Goal: Obtain resource: Download file/media

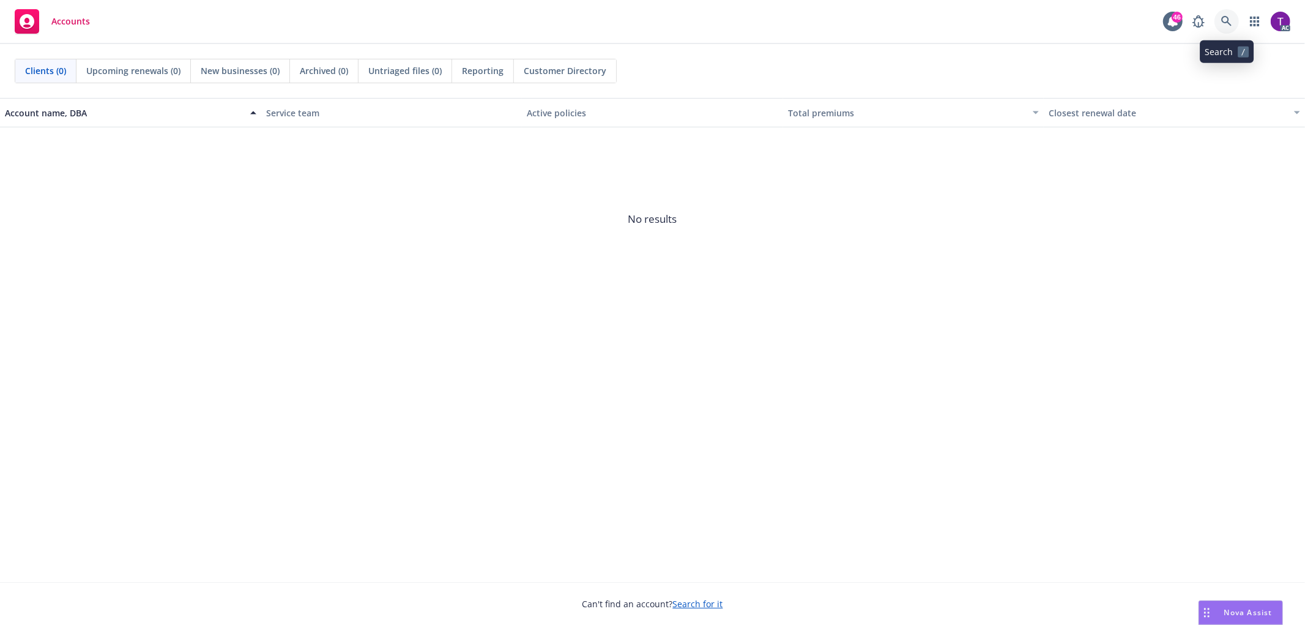
click at [1225, 16] on icon at bounding box center [1226, 21] width 10 height 10
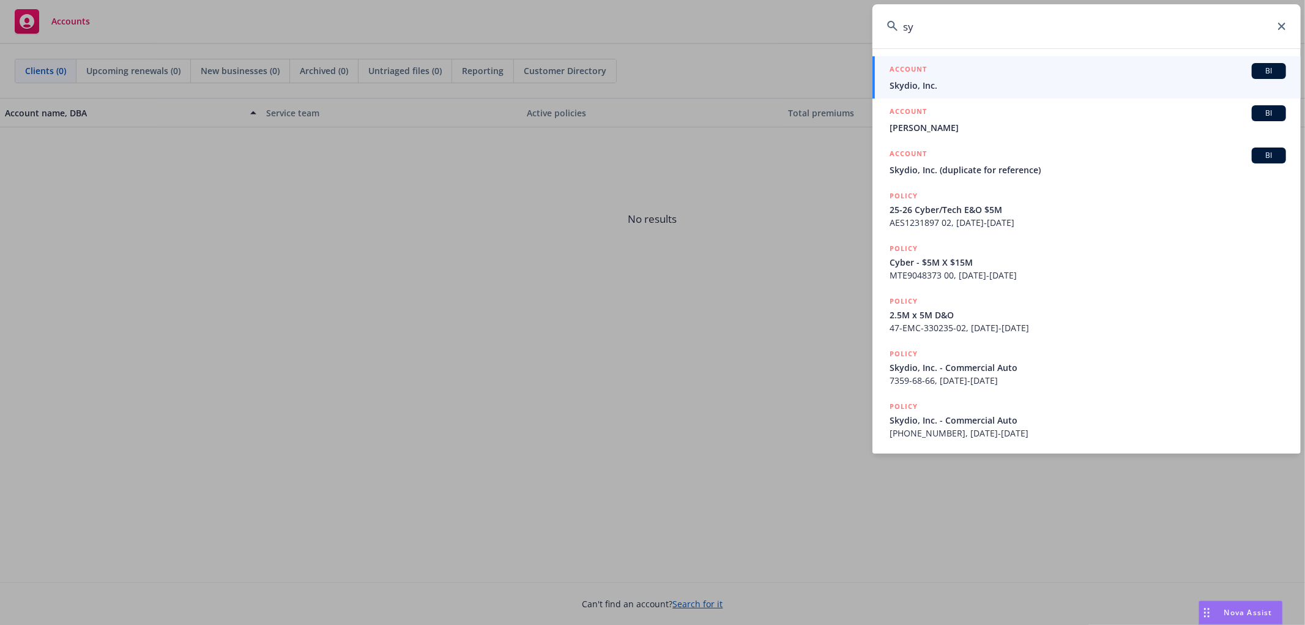
type input "s"
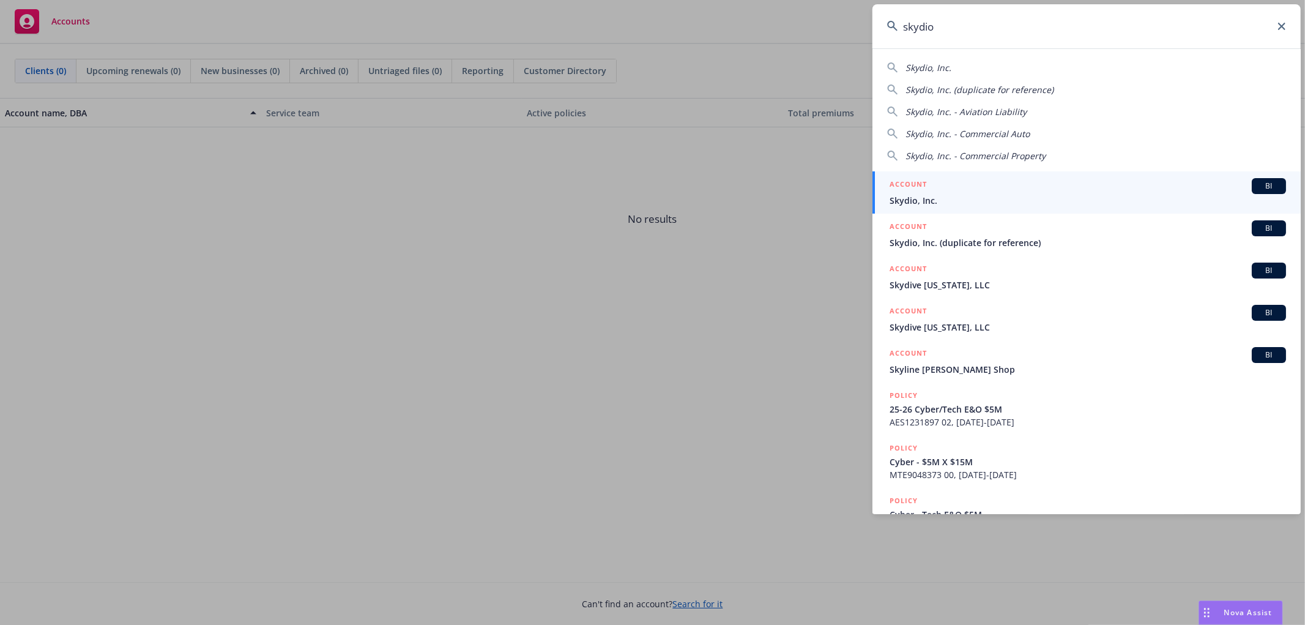
type input "skydio"
click at [946, 180] on div "ACCOUNT BI" at bounding box center [1087, 186] width 396 height 16
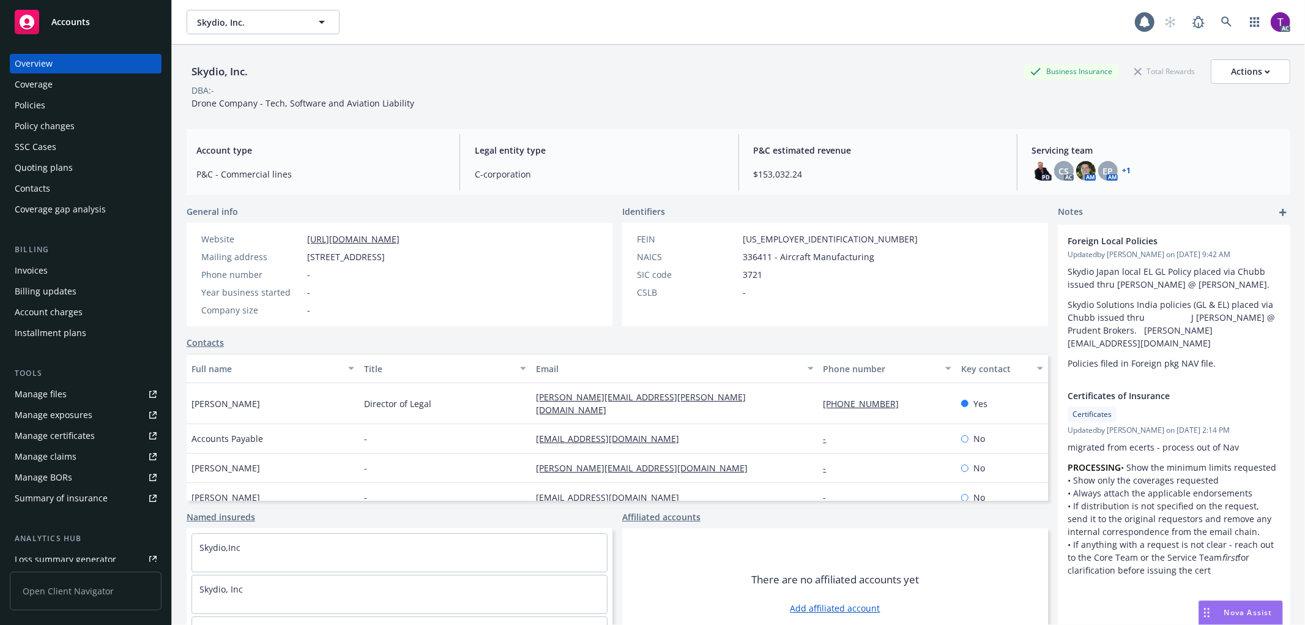
click at [28, 263] on div "Invoices" at bounding box center [31, 271] width 33 height 20
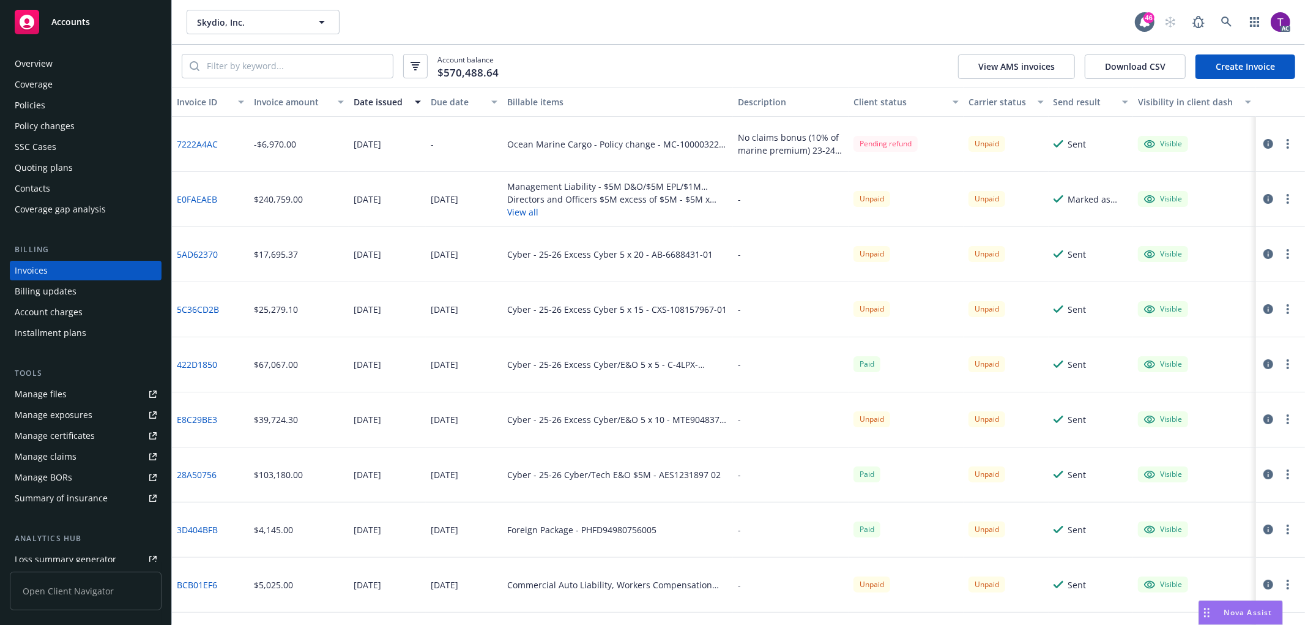
click at [273, 95] on div "Invoice amount" at bounding box center [292, 101] width 76 height 13
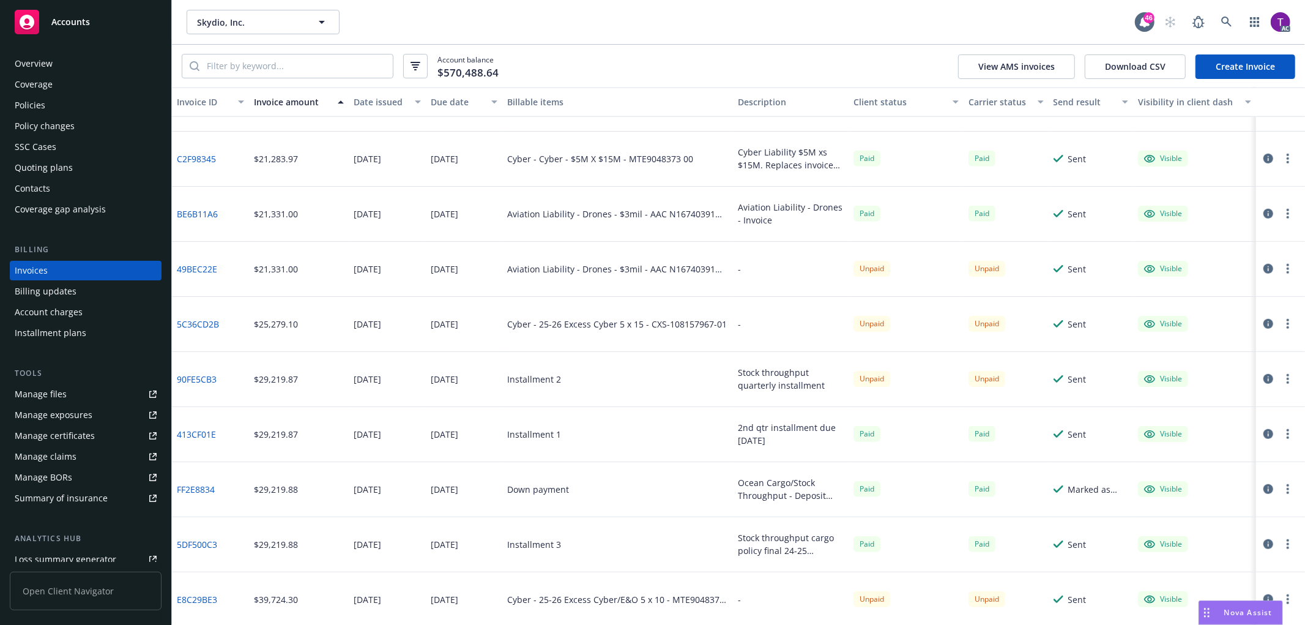
scroll to position [609, 0]
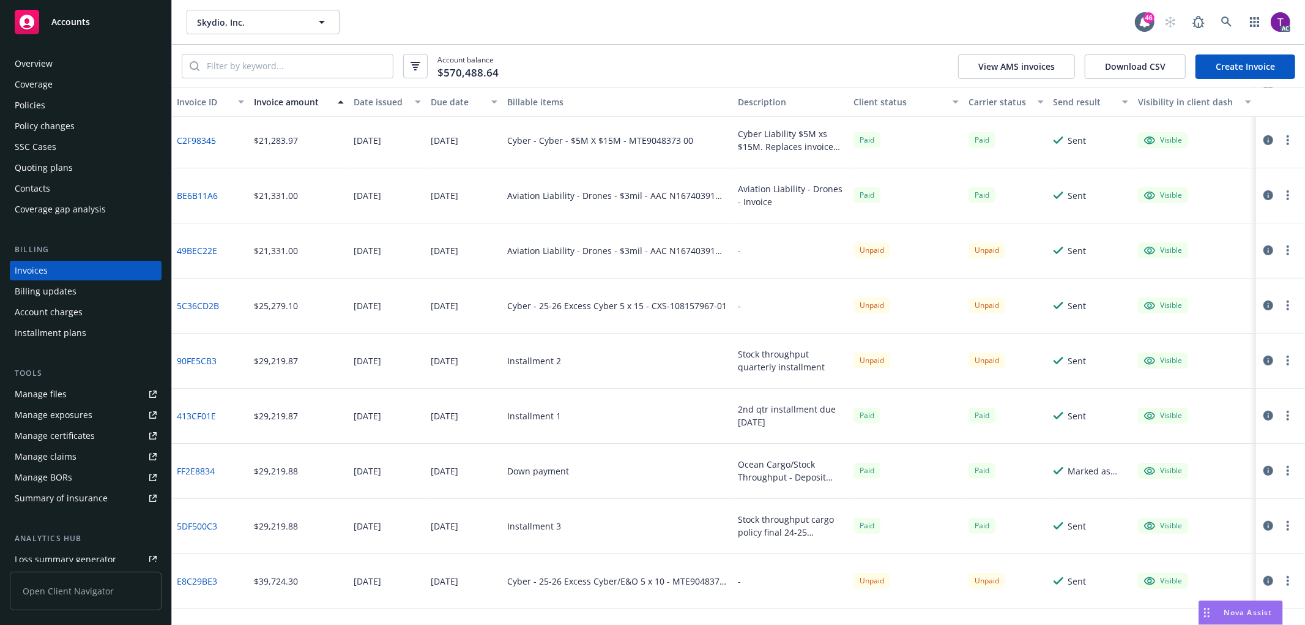
click at [200, 360] on link "90FE5CB3" at bounding box center [197, 360] width 40 height 13
click at [187, 523] on link "5DF500C3" at bounding box center [197, 525] width 40 height 13
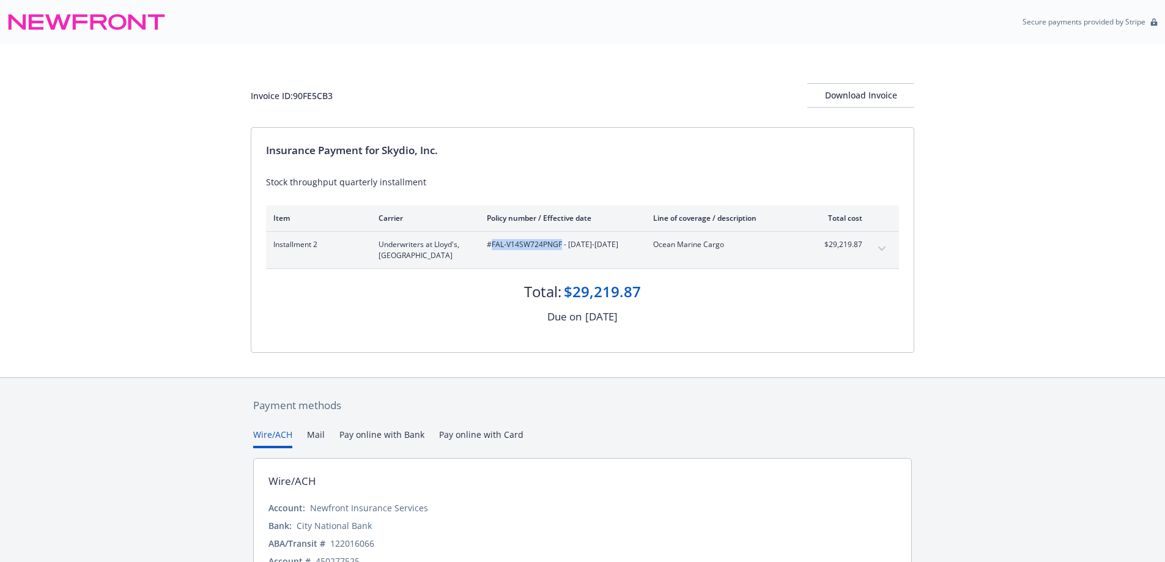
drag, startPoint x: 560, startPoint y: 247, endPoint x: 491, endPoint y: 248, distance: 68.5
click at [491, 248] on span "#FAL-V14SW724PNGF - 02/18/2024-07/24/2025" at bounding box center [560, 244] width 147 height 11
copy span "FAL-V14SW724PNGF"
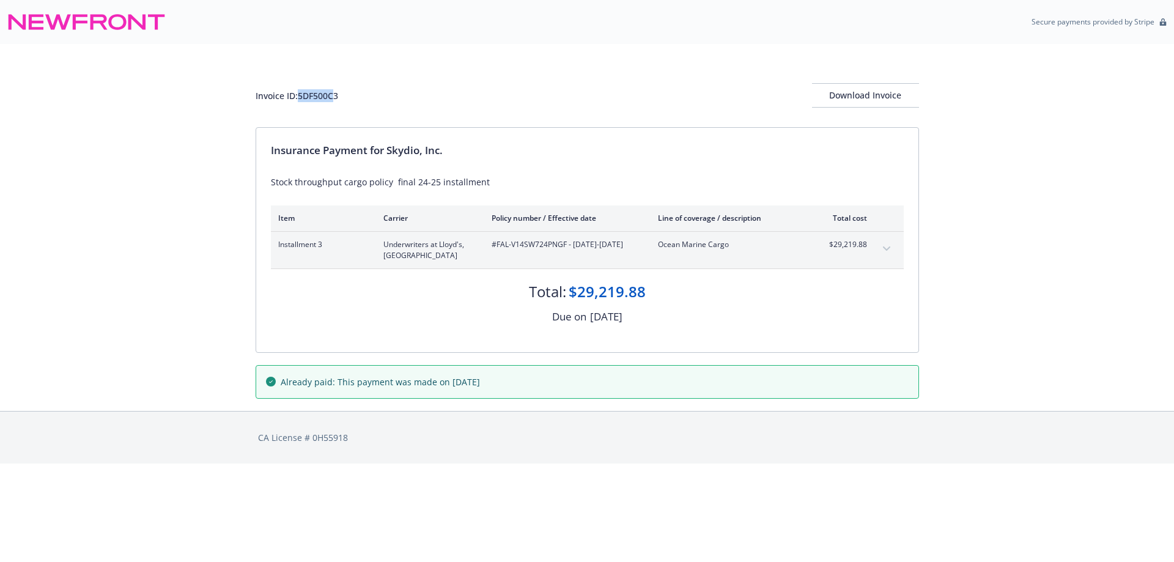
drag, startPoint x: 336, startPoint y: 98, endPoint x: 306, endPoint y: 97, distance: 30.0
click at [305, 97] on div "Invoice ID: 5DF500C3" at bounding box center [297, 95] width 83 height 13
drag, startPoint x: 347, startPoint y: 96, endPoint x: 301, endPoint y: 97, distance: 45.9
click at [301, 97] on div "Invoice ID: 5DF500C3 Download Invoice" at bounding box center [588, 95] width 664 height 24
copy div "5DF500C3"
